Goal: Information Seeking & Learning: Learn about a topic

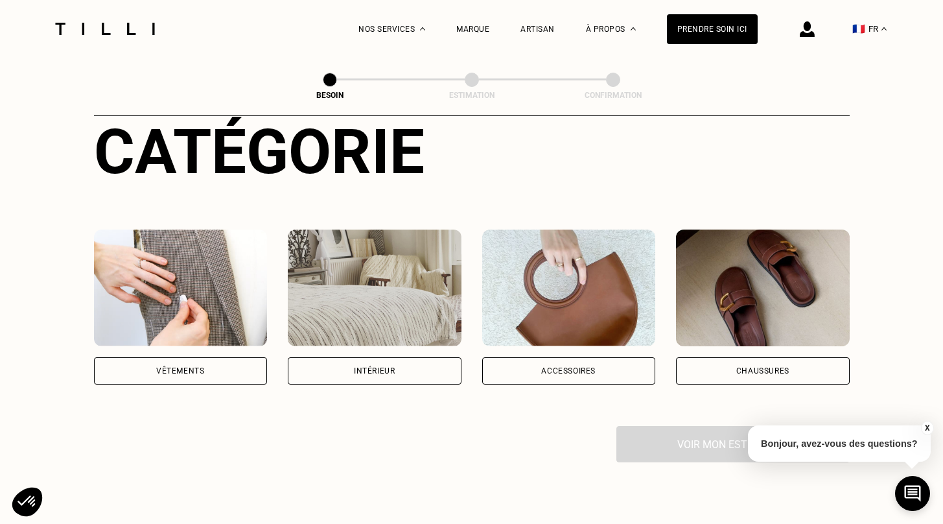
scroll to position [173, 0]
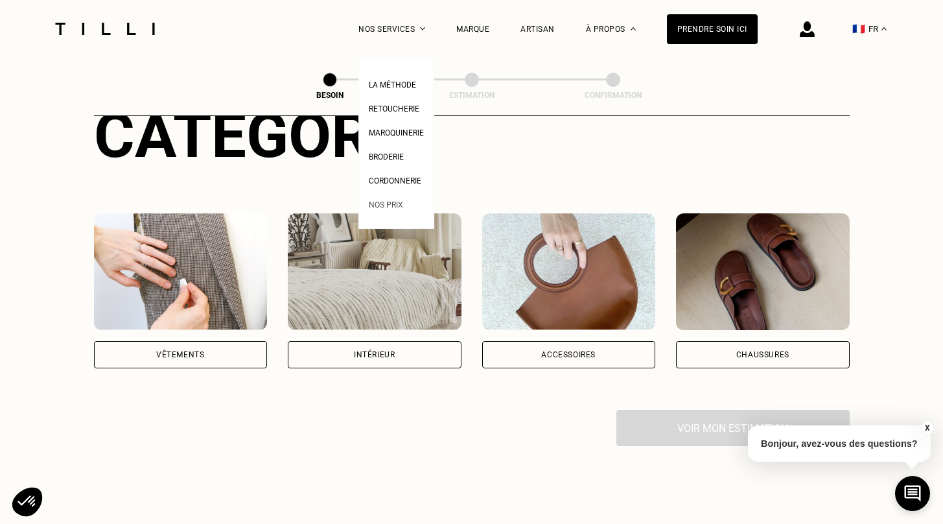
click at [403, 209] on span "Nos prix" at bounding box center [386, 204] width 34 height 9
select select "FR"
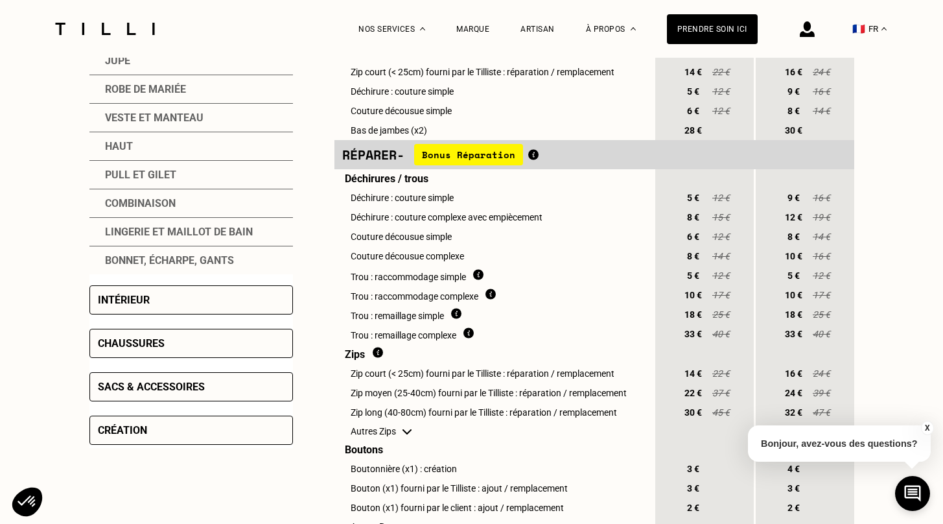
scroll to position [402, 0]
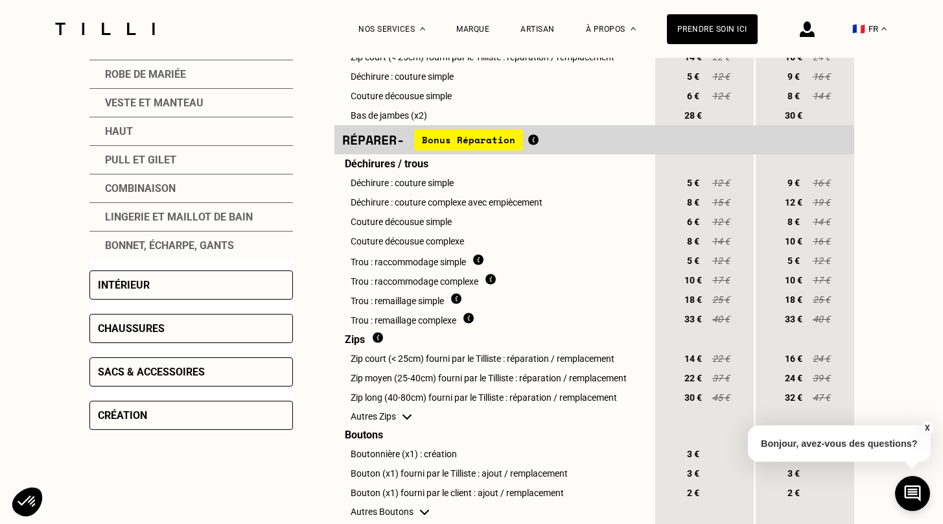
click at [167, 325] on div "Chaussures" at bounding box center [191, 328] width 204 height 29
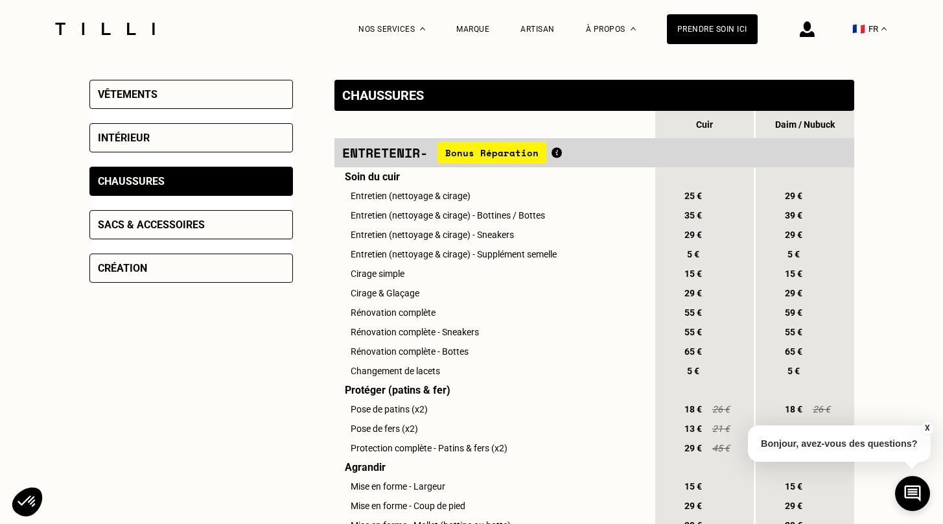
scroll to position [279, 0]
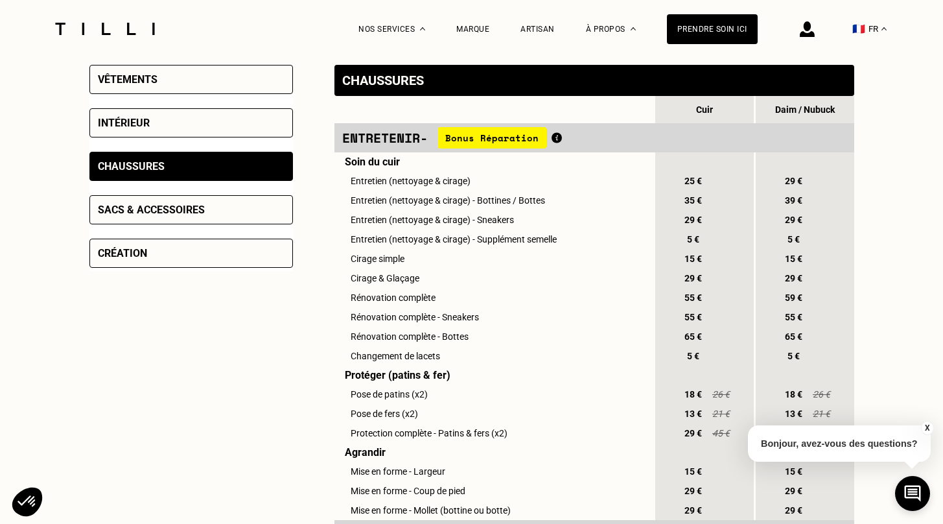
click at [926, 427] on button "X" at bounding box center [927, 428] width 13 height 14
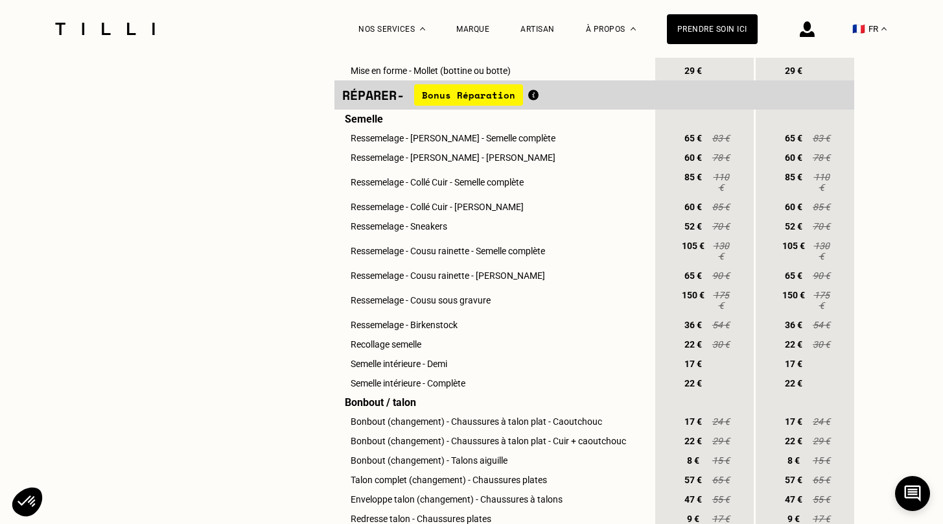
scroll to position [746, 0]
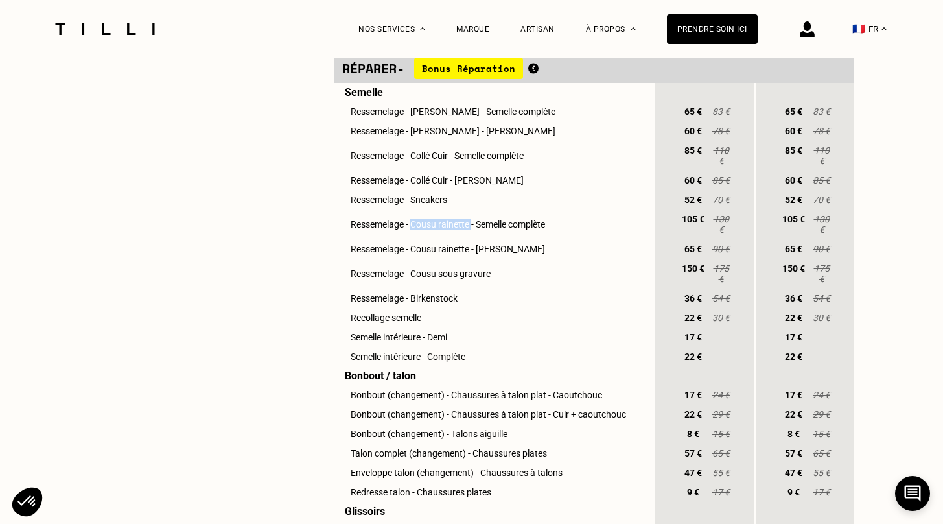
drag, startPoint x: 414, startPoint y: 232, endPoint x: 472, endPoint y: 233, distance: 57.7
click at [472, 233] on td "Ressemelage - Cousu rainette - Semelle complète" at bounding box center [494, 224] width 319 height 30
click at [465, 259] on td "Ressemelage - Cousu rainette - [PERSON_NAME]" at bounding box center [494, 248] width 319 height 19
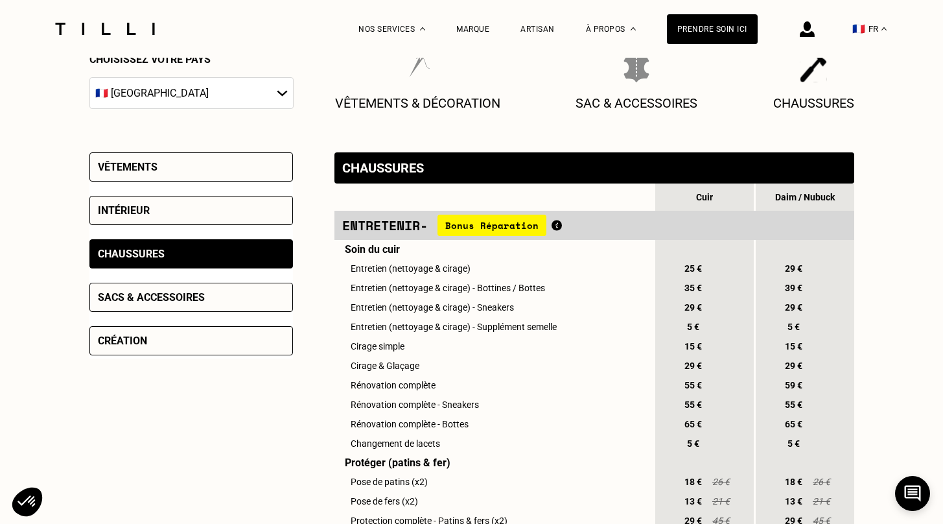
scroll to position [193, 0]
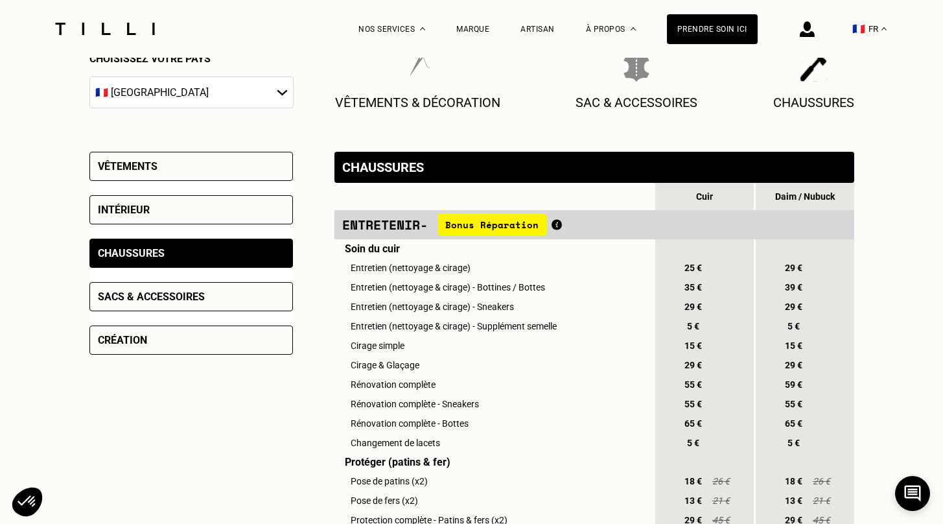
click at [161, 345] on div "Création" at bounding box center [191, 339] width 204 height 29
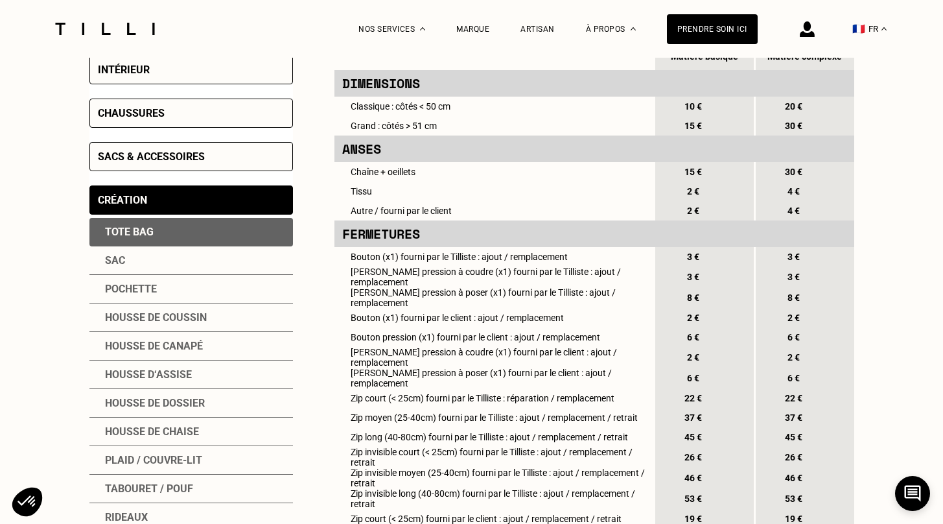
scroll to position [392, 0]
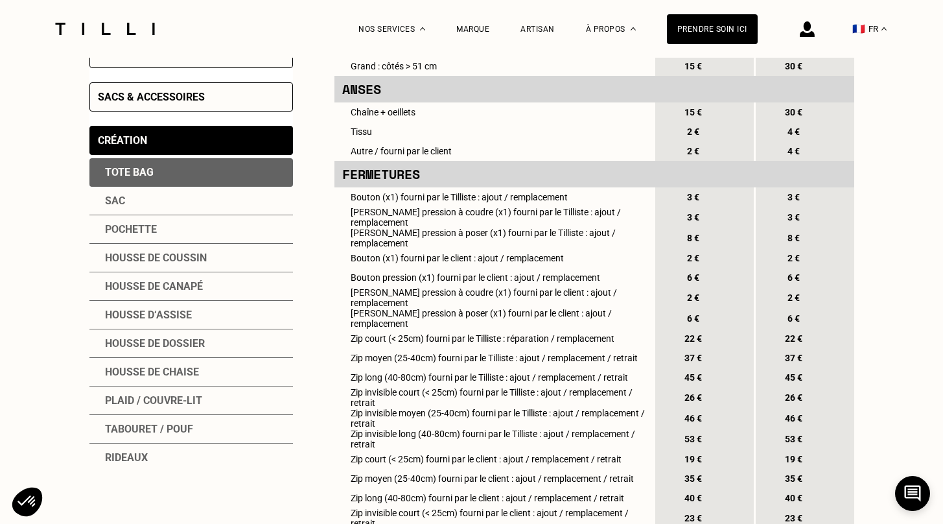
click at [117, 205] on div "Sac" at bounding box center [191, 201] width 204 height 29
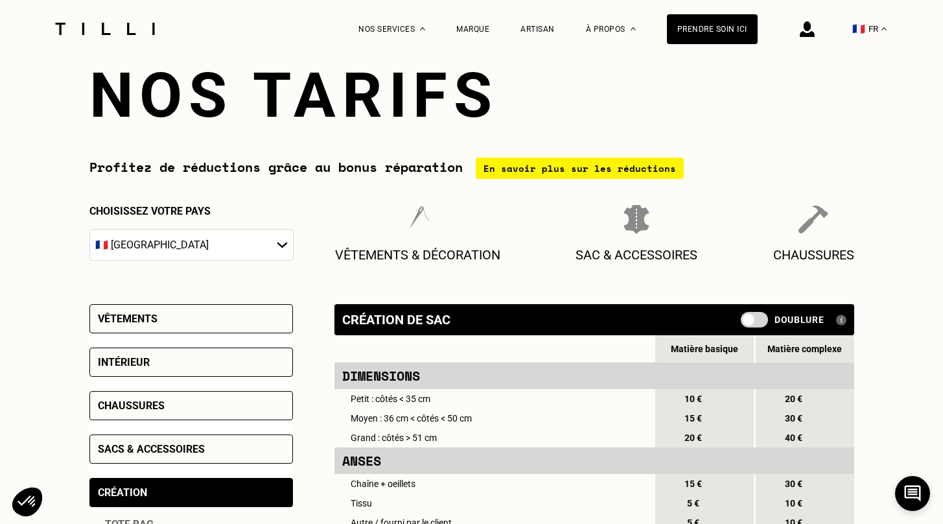
scroll to position [38, 0]
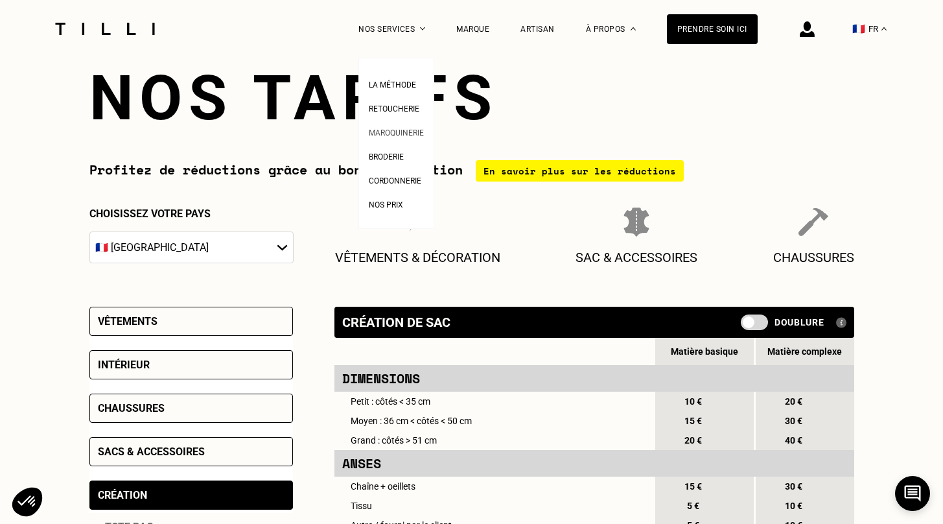
click at [401, 132] on span "Maroquinerie" at bounding box center [396, 132] width 55 height 9
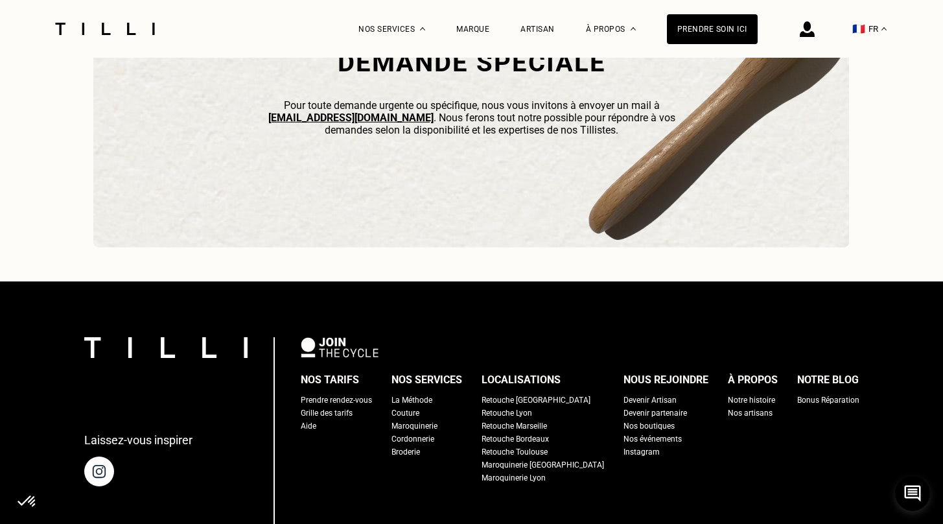
scroll to position [4066, 0]
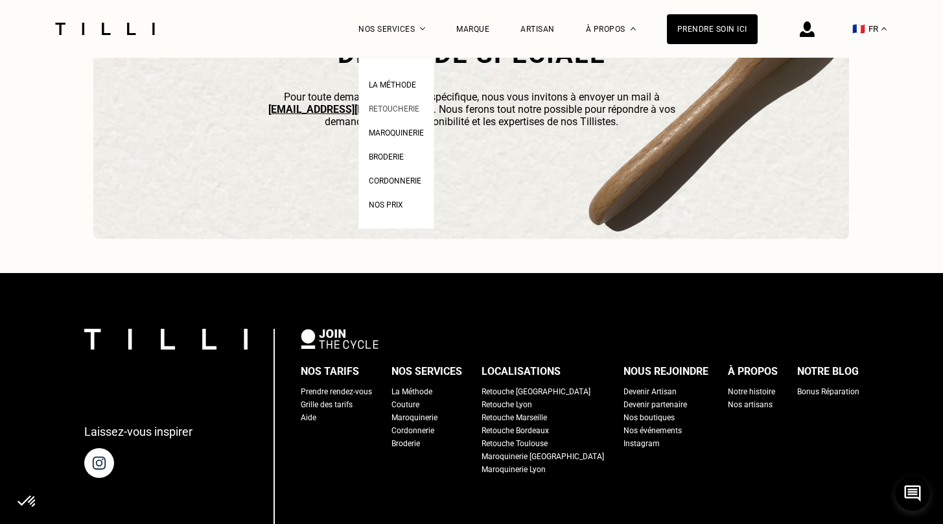
click at [408, 104] on link "Retoucherie" at bounding box center [394, 107] width 51 height 14
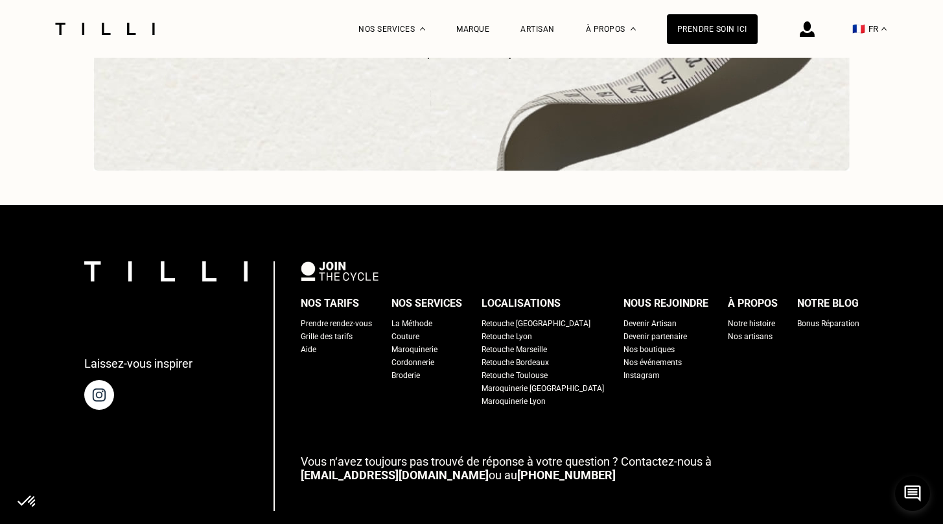
scroll to position [4080, 0]
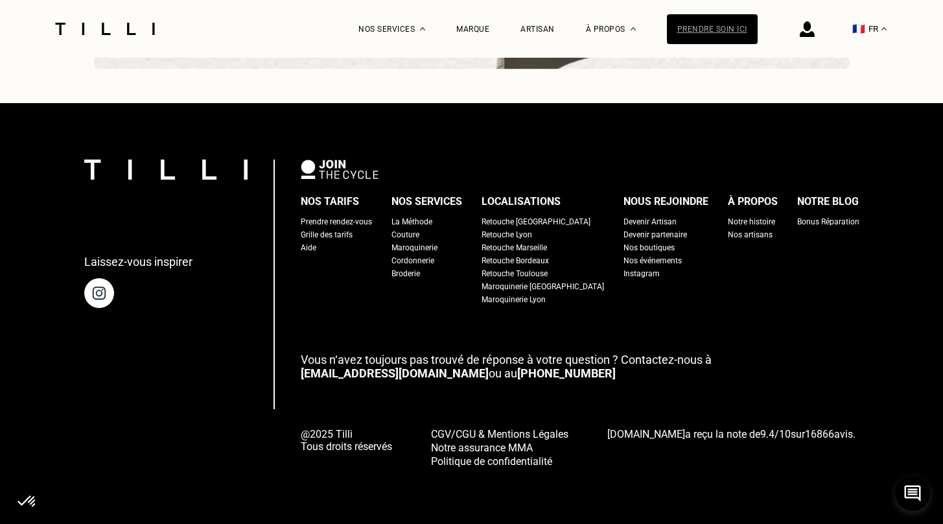
click at [706, 33] on div "Prendre soin ici" at bounding box center [712, 29] width 91 height 30
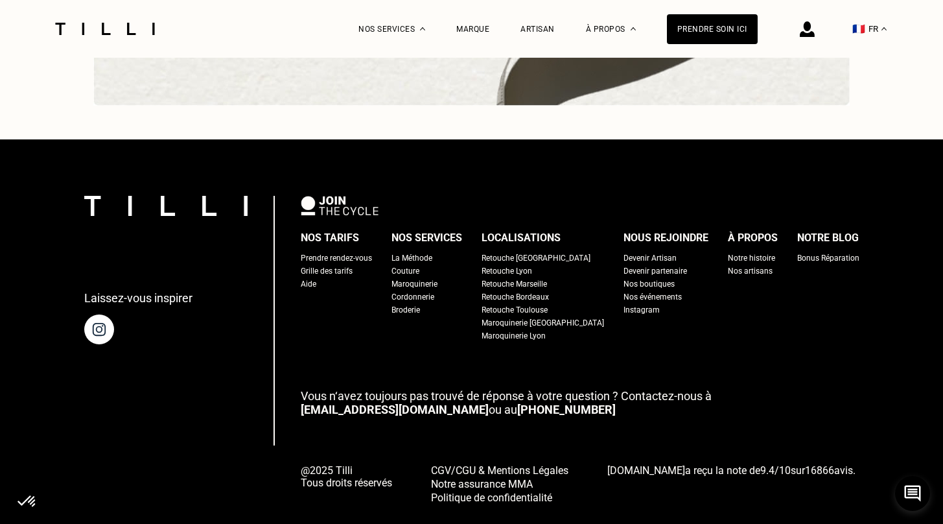
scroll to position [4043, 0]
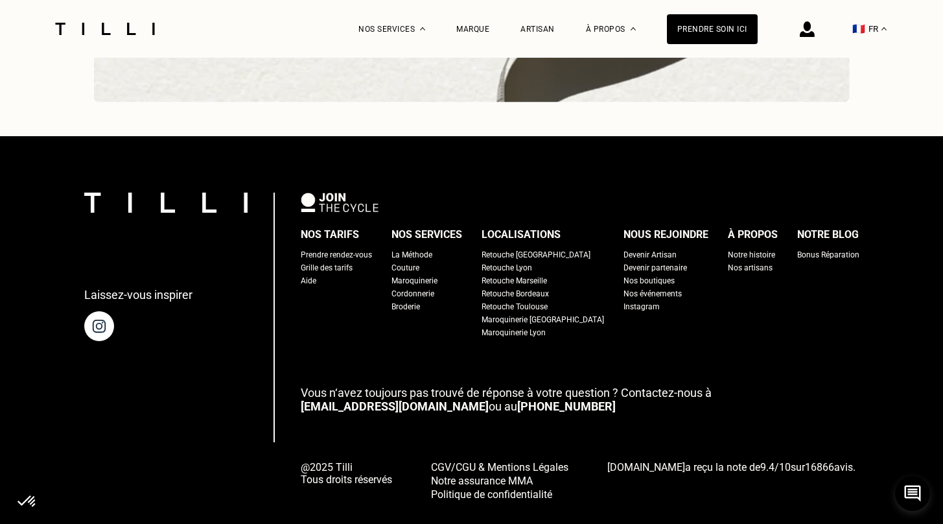
click at [355, 256] on div "Prendre rendez-vous" at bounding box center [336, 254] width 71 height 13
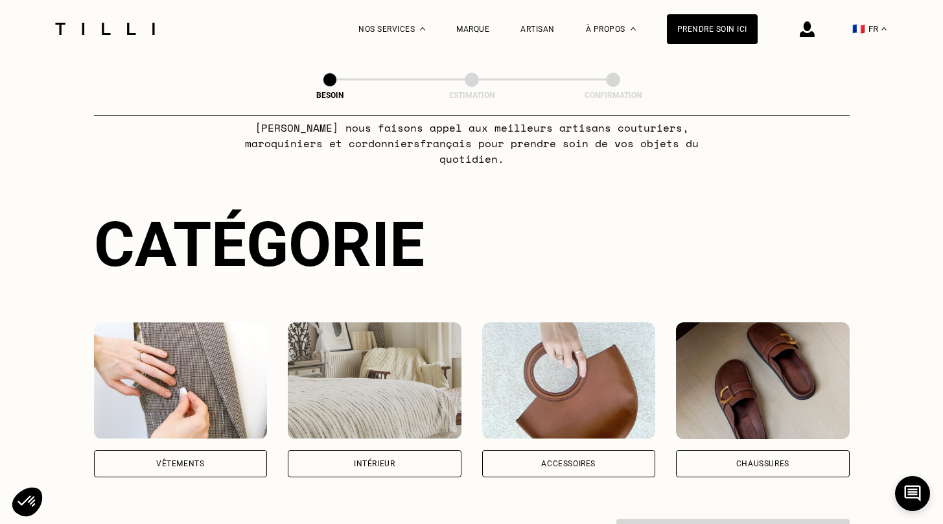
scroll to position [129, 0]
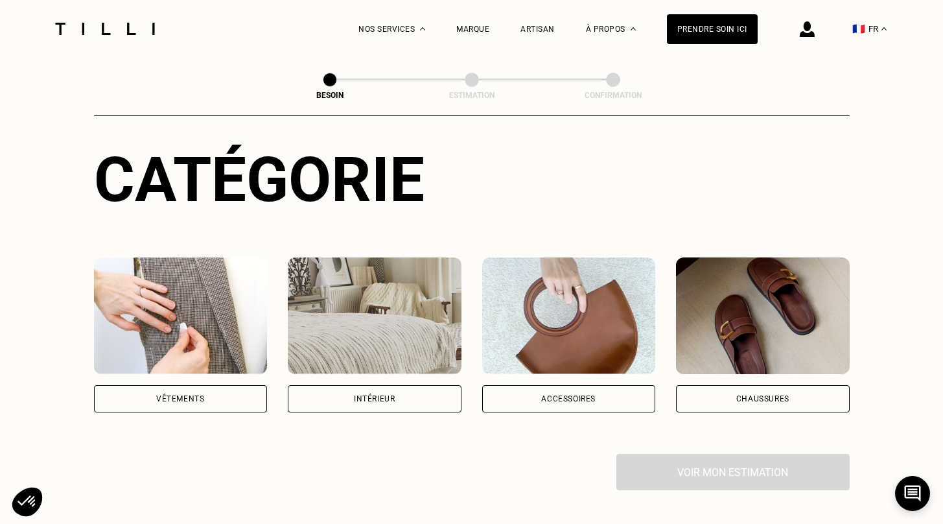
click at [158, 385] on div "Vêtements" at bounding box center [181, 398] width 174 height 27
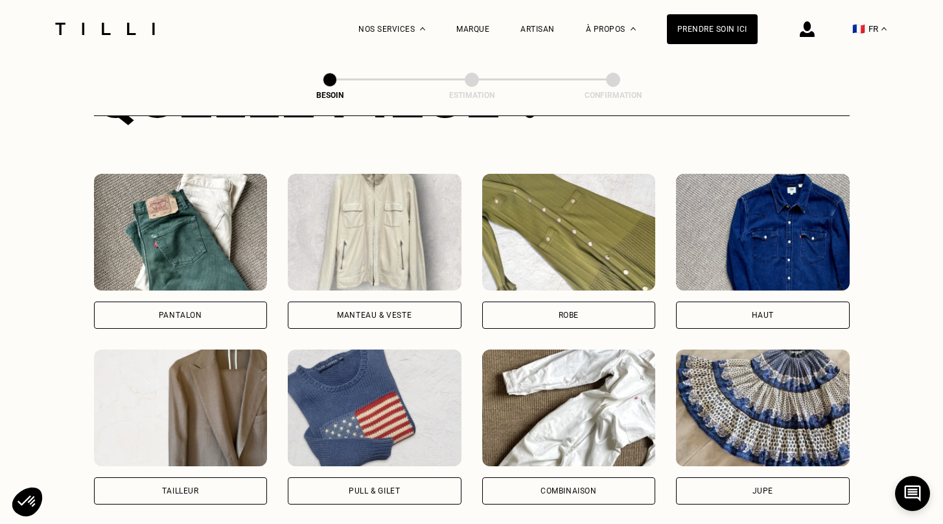
scroll to position [587, 0]
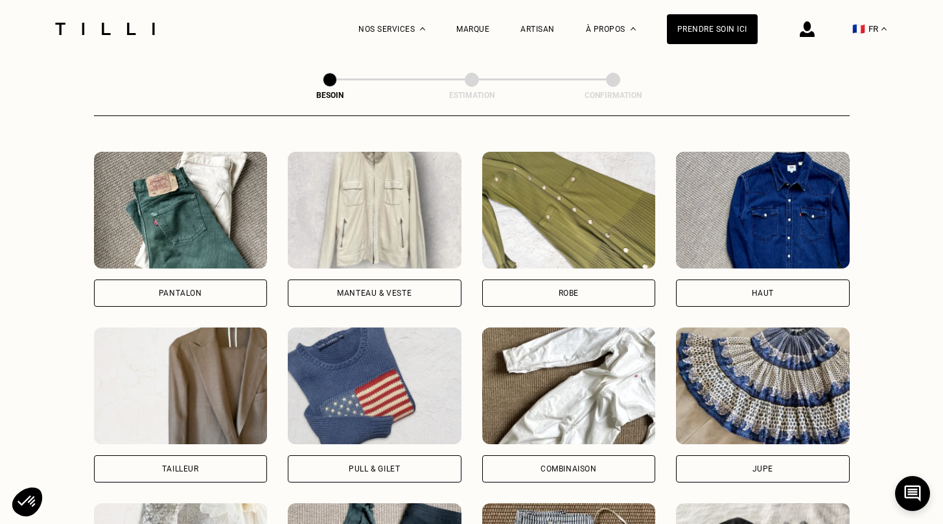
click at [225, 285] on div "Pantalon" at bounding box center [181, 292] width 174 height 27
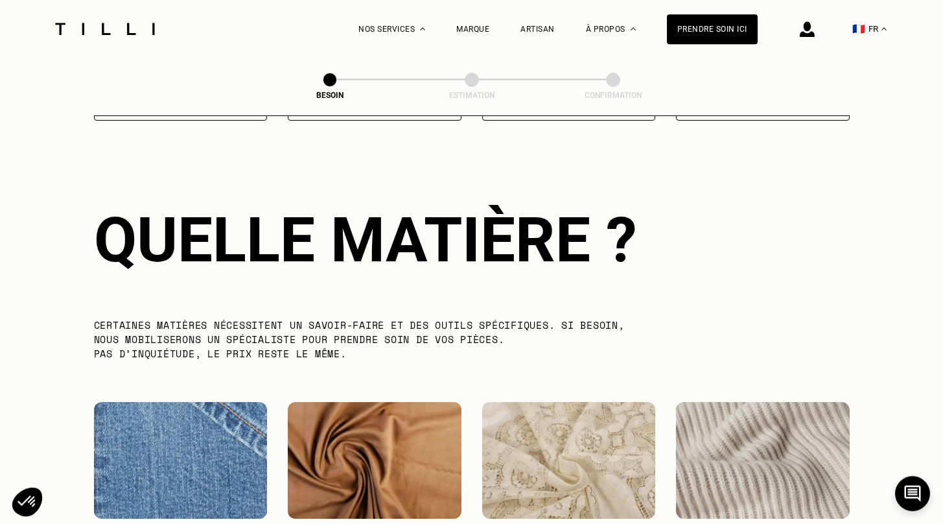
scroll to position [1127, 0]
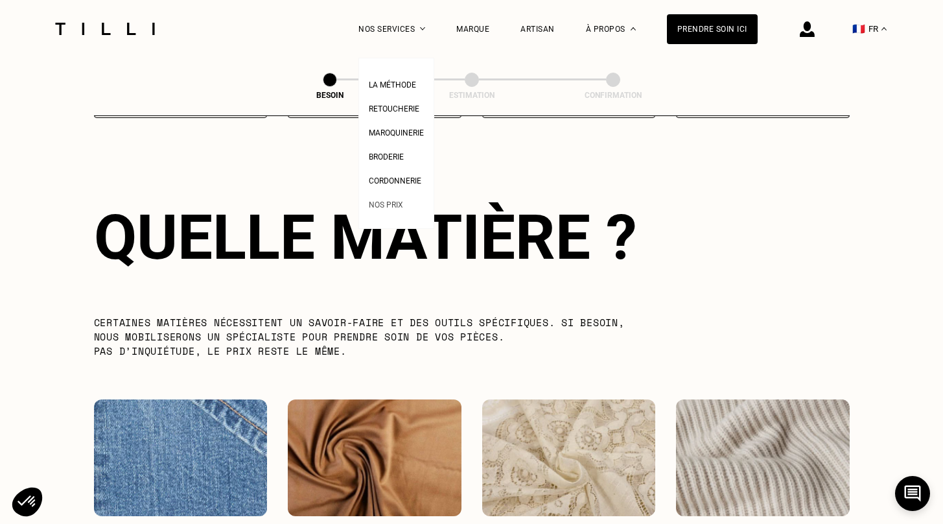
click at [395, 207] on span "Nos prix" at bounding box center [386, 204] width 34 height 9
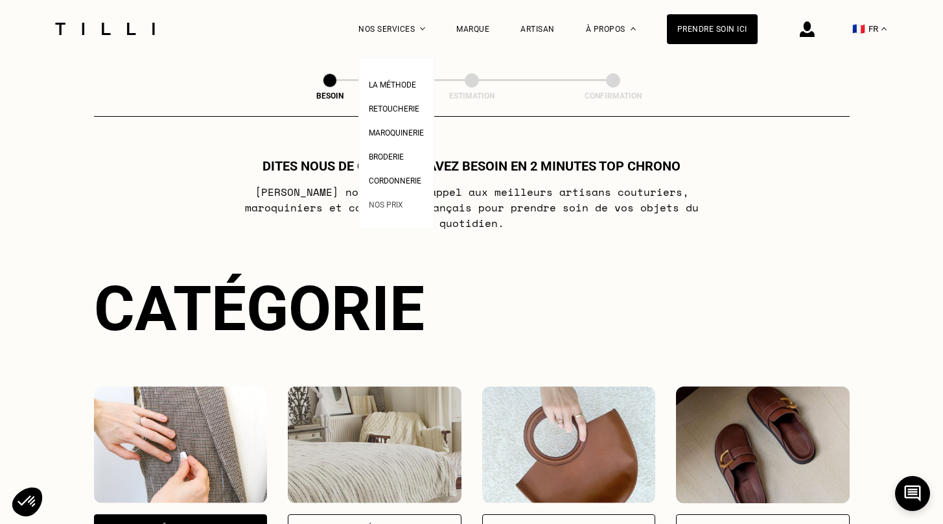
select select "FR"
